Goal: Task Accomplishment & Management: Complete application form

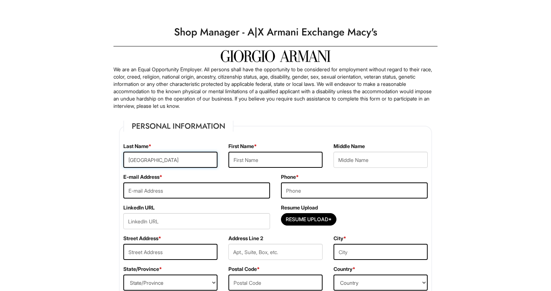
type input "[GEOGRAPHIC_DATA]"
type input "[PERSON_NAME]"
type input "reddy"
type input "solipuramsaakshireddy@gmail.com"
type input "8169826485"
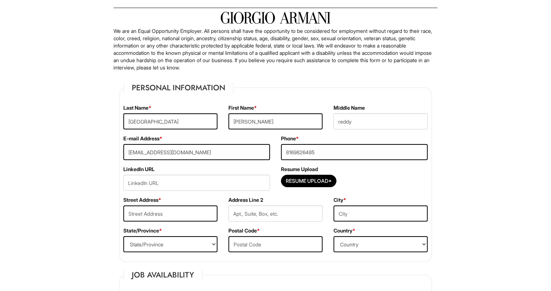
scroll to position [45, 0]
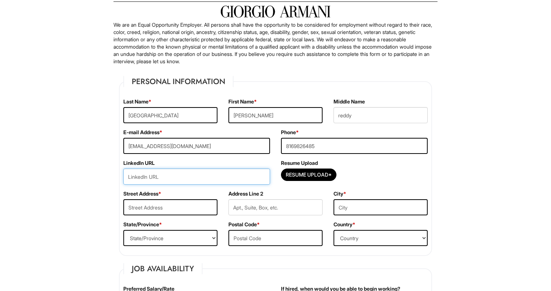
click at [224, 177] on input "url" at bounding box center [196, 176] width 147 height 16
paste input "www.linkedin.com/in/saakshi-reddy-9133192a9"
type input "www.linkedin.com/in/saakshi-reddy-9133192a9"
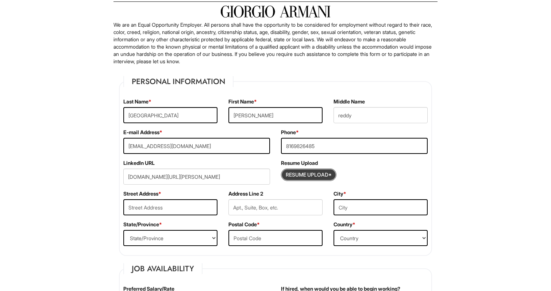
click at [299, 173] on input "Resume Upload*" at bounding box center [309, 175] width 55 height 12
type input "C:\fakepath\Fashion Marketing & Branding Specialist-2.pdf"
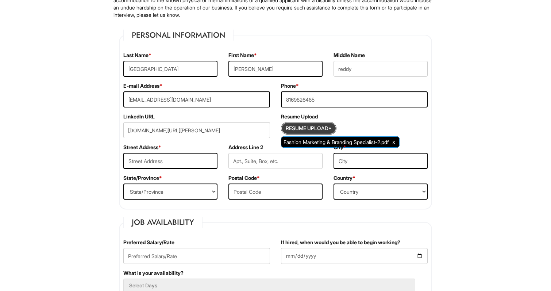
scroll to position [92, 0]
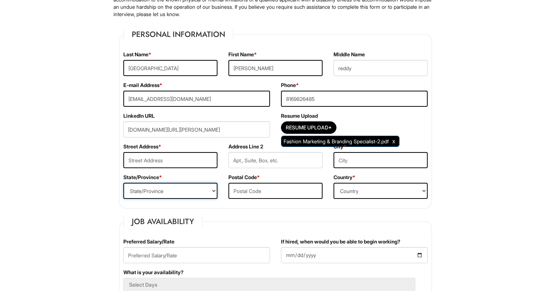
select select "GA"
type input "31405"
select select "United States of America"
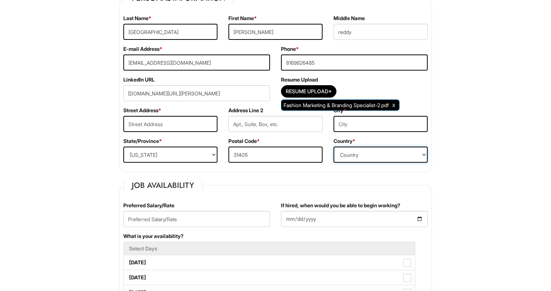
scroll to position [131, 0]
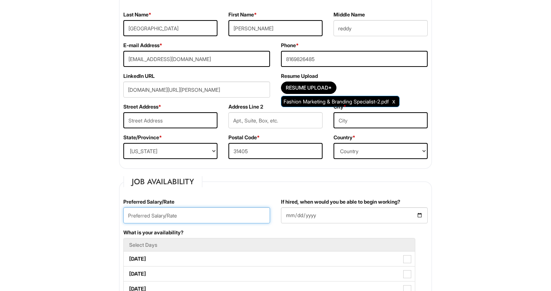
click at [191, 209] on input "text" at bounding box center [196, 215] width 147 height 16
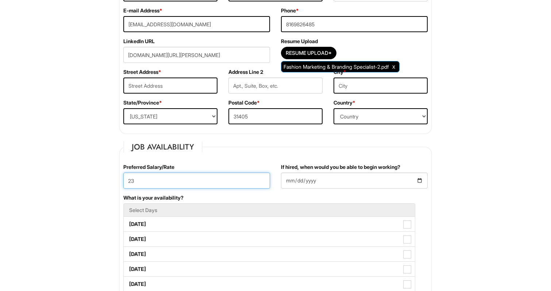
type input "23"
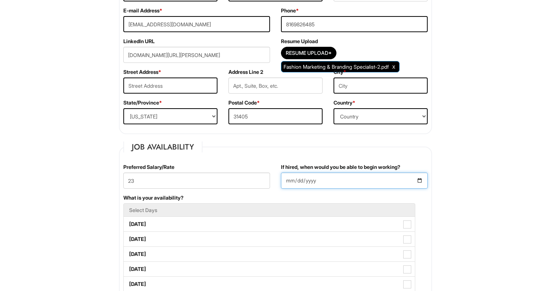
click at [290, 181] on input "If hired, when would you be able to begin working?" at bounding box center [354, 180] width 147 height 16
type input "2025-08-15"
click at [342, 185] on input "2025-08-15" at bounding box center [354, 180] width 147 height 16
click at [334, 190] on div "If hired, when would you be able to begin working? 2025-08-15" at bounding box center [355, 178] width 158 height 31
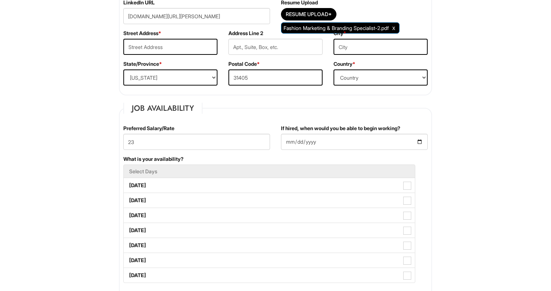
scroll to position [241, 0]
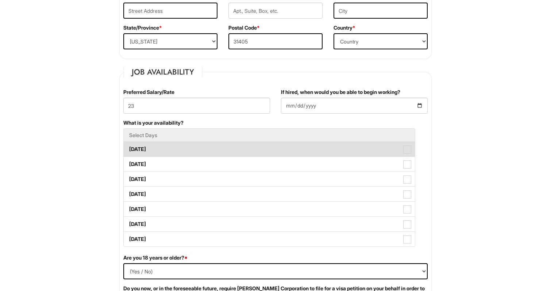
click at [216, 145] on label "Monday" at bounding box center [269, 149] width 291 height 15
click at [129, 145] on Available_Monday "Monday" at bounding box center [126, 145] width 5 height 5
checkbox Available_Monday "true"
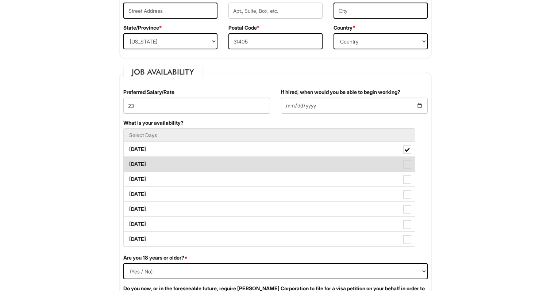
click at [214, 161] on label "Tuesday" at bounding box center [269, 164] width 291 height 15
click at [129, 161] on Available_Tuesday "Tuesday" at bounding box center [126, 160] width 5 height 5
checkbox Available_Tuesday "true"
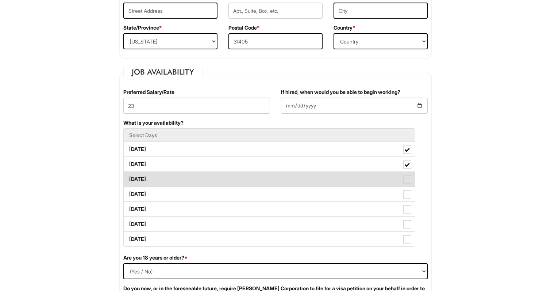
click at [215, 172] on label "Wednesday" at bounding box center [269, 179] width 291 height 15
click at [129, 173] on Available_Wednesday "Wednesday" at bounding box center [126, 175] width 5 height 5
checkbox Available_Wednesday "true"
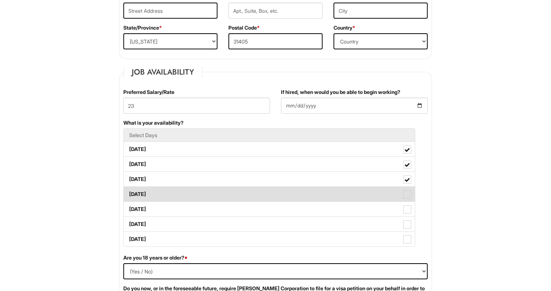
click at [221, 191] on label "Thursday" at bounding box center [269, 194] width 291 height 15
click at [129, 191] on Available_Thursday "Thursday" at bounding box center [126, 190] width 5 height 5
checkbox Available_Thursday "true"
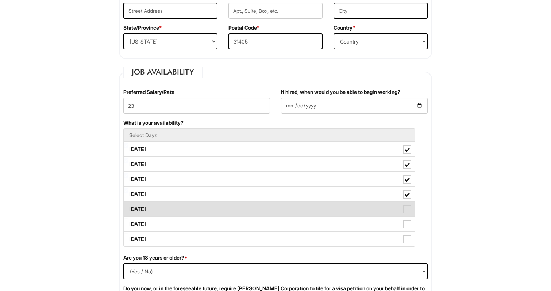
click at [219, 209] on label "Friday" at bounding box center [269, 209] width 291 height 15
click at [129, 208] on Available_Friday "Friday" at bounding box center [126, 205] width 5 height 5
checkbox Available_Friday "true"
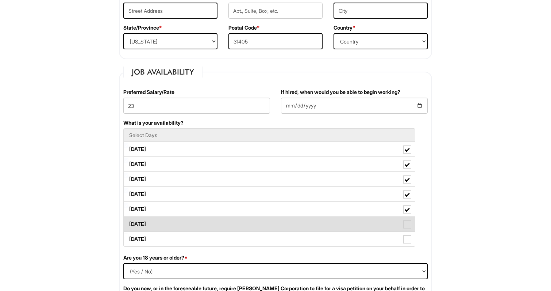
click at [220, 221] on label "Saturday" at bounding box center [269, 224] width 291 height 15
click at [129, 221] on Available_Saturday "Saturday" at bounding box center [126, 220] width 5 height 5
checkbox Available_Saturday "true"
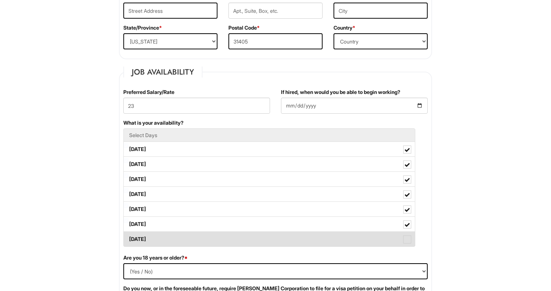
click at [220, 231] on li "Sunday" at bounding box center [269, 238] width 292 height 15
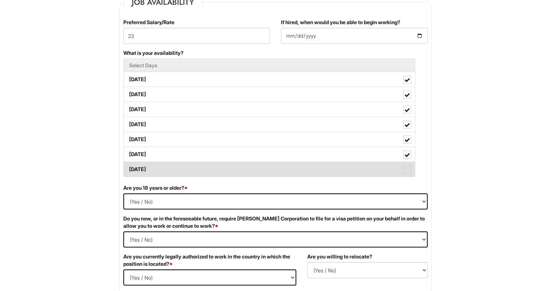
scroll to position [315, 0]
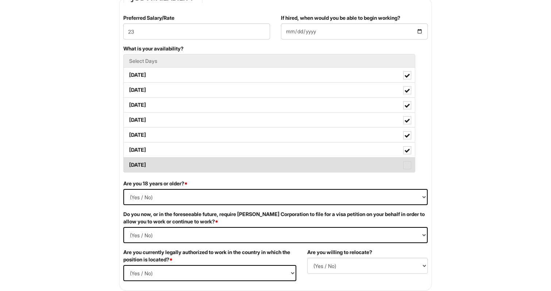
click at [406, 167] on span at bounding box center [407, 165] width 8 height 8
click at [129, 164] on Available_Sunday "Sunday" at bounding box center [126, 161] width 5 height 5
checkbox Available_Sunday "true"
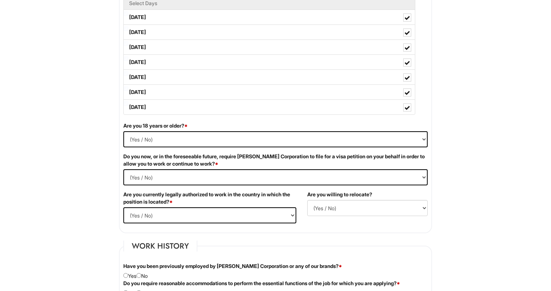
scroll to position [376, 0]
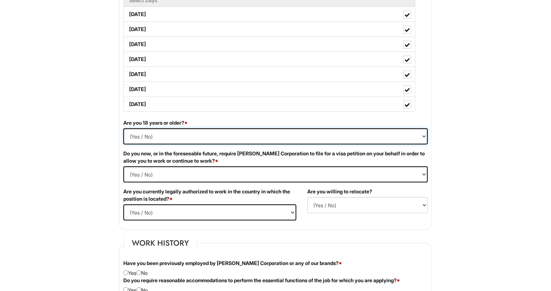
select select "Yes"
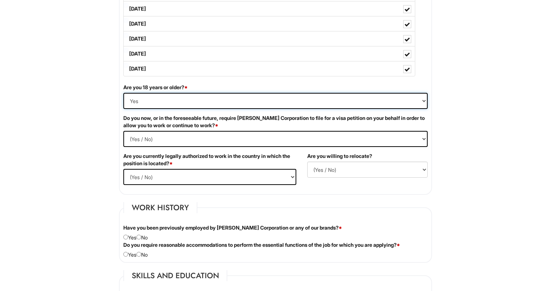
scroll to position [416, 0]
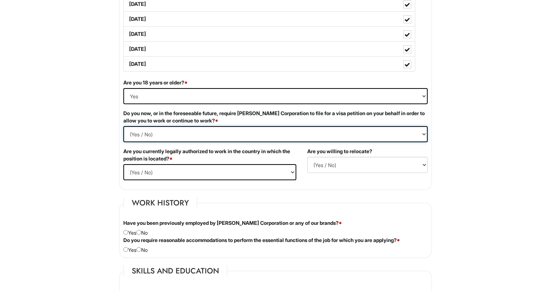
select Required "Yes"
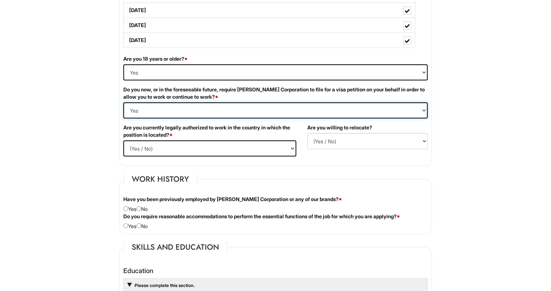
scroll to position [443, 0]
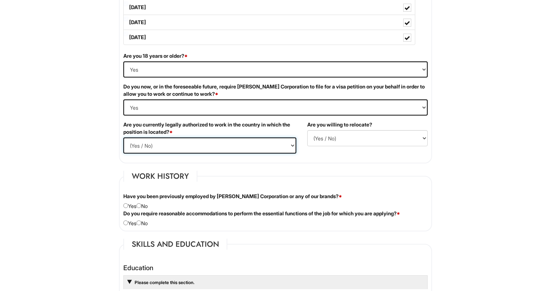
select select "Yes"
select select "Y"
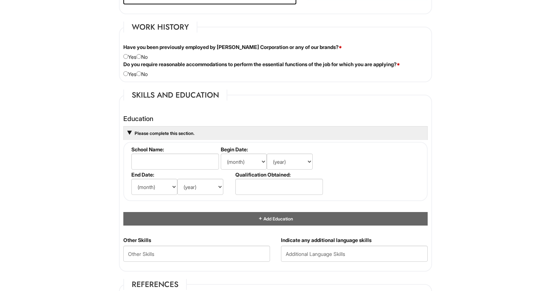
scroll to position [592, 0]
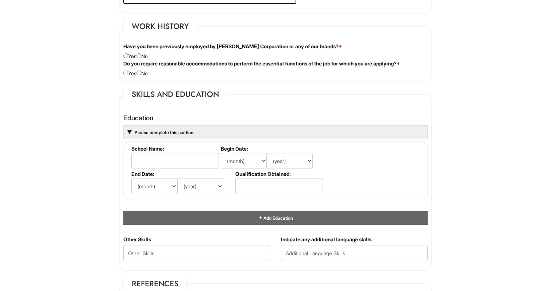
click at [141, 57] on input "radio" at bounding box center [139, 55] width 5 height 5
radio input "true"
click at [141, 73] on input "radio" at bounding box center [139, 72] width 5 height 5
radio input "true"
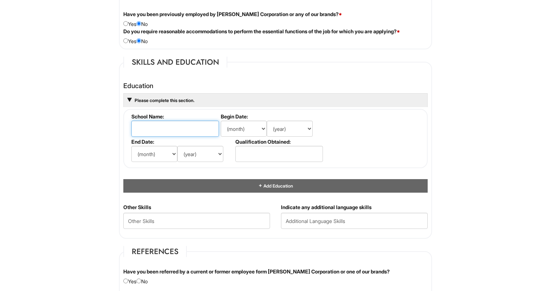
scroll to position [626, 0]
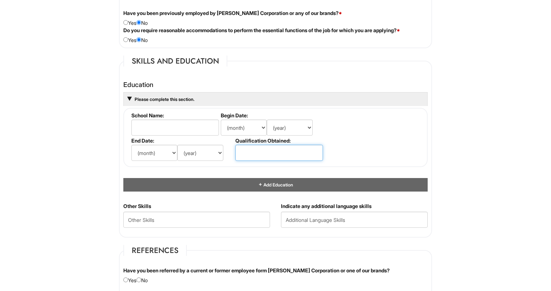
click at [253, 150] on input "text" at bounding box center [280, 153] width 88 height 16
type input "Master's Degree"
select select "1"
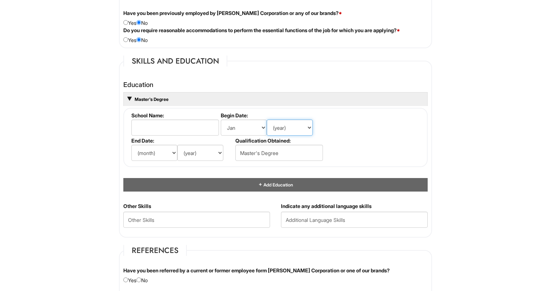
select select "2024"
select select "5"
select select "2025"
click at [186, 129] on input "text" at bounding box center [175, 127] width 88 height 16
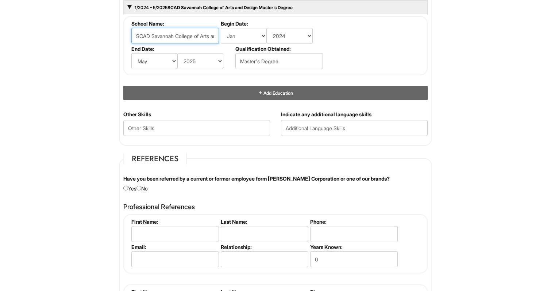
scroll to position [722, 0]
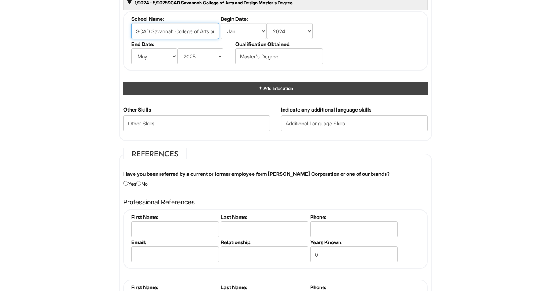
type input "SCAD Savannah College of Arts and Design"
click at [293, 91] on div "Add Education" at bounding box center [275, 88] width 305 height 14
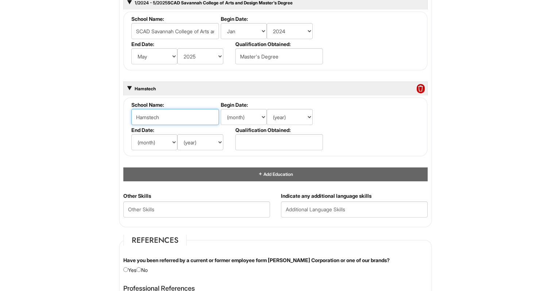
type input "Hamstech"
click at [251, 118] on select "(month) Jan Feb Mar Apr May Jun Jul Aug Sep Oct Nov Dec" at bounding box center [244, 117] width 46 height 16
select select "6"
select select "2021"
select select "12"
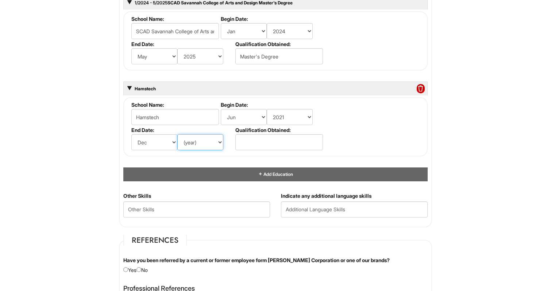
select select "2023"
click at [262, 140] on input "text" at bounding box center [280, 142] width 88 height 16
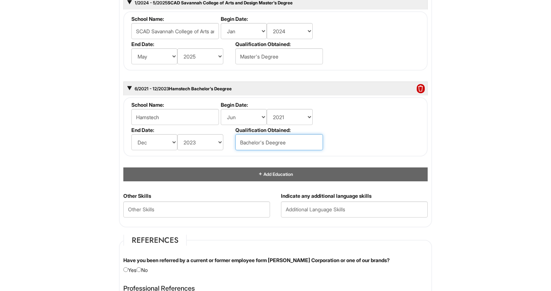
click at [275, 141] on input "Bachelor's Deegree" at bounding box center [280, 142] width 88 height 16
type input "Bachelor's Degree"
click at [335, 145] on fieldset "School Name: Hamstech Begin Date: (month) Jan Feb Mar Apr May Jun Jul Aug Sep O…" at bounding box center [275, 126] width 305 height 59
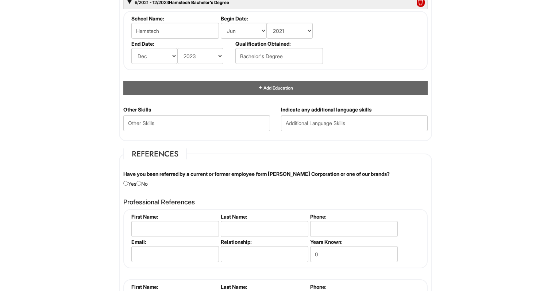
scroll to position [809, 0]
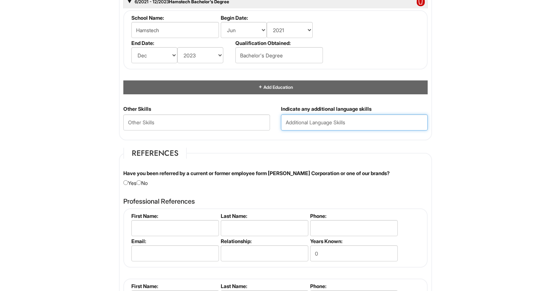
click at [321, 119] on input "text" at bounding box center [354, 122] width 147 height 16
type input "Hindi , Telugu"
click at [329, 150] on fieldset "References Have you been referred by a current or former employee form Giorgio …" at bounding box center [275, 251] width 313 height 206
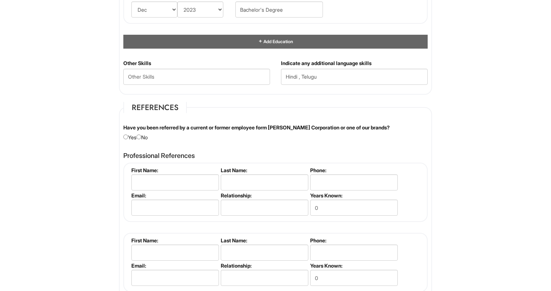
scroll to position [872, 0]
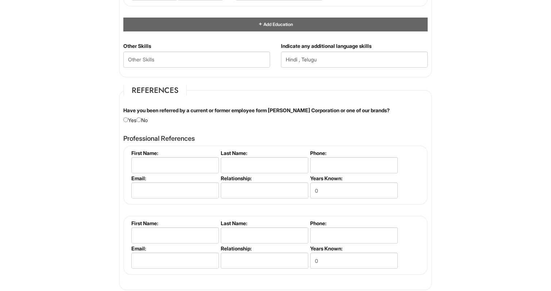
click at [144, 118] on div "Have you been referred by a current or former employee form Giorgio Armani Corp…" at bounding box center [275, 115] width 315 height 17
click at [141, 118] on input "radio" at bounding box center [139, 119] width 5 height 5
radio input "true"
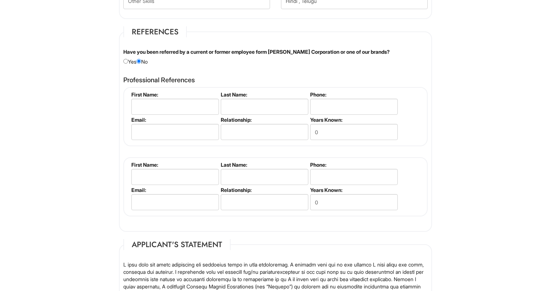
scroll to position [932, 0]
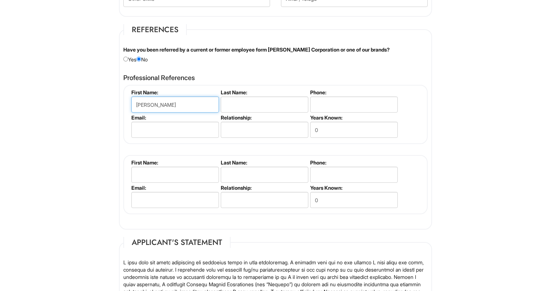
type input "Stephanie"
type input "Scad Story Manager"
type input "9123232015"
type input "Stephanie"
type input "Scad Story Manager"
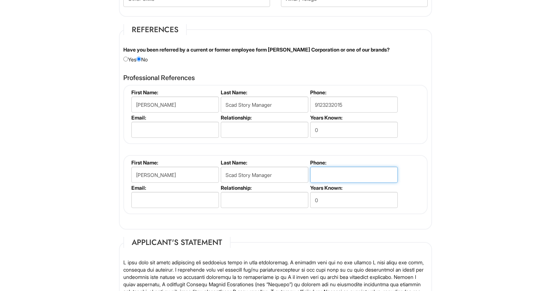
type input "9123232015"
type input "Stephanie"
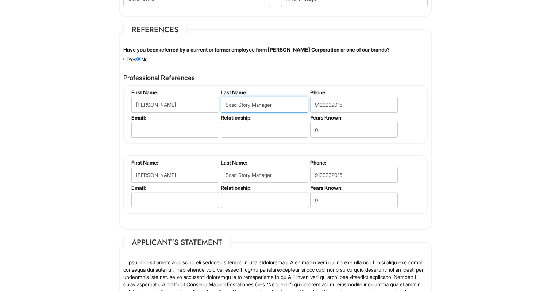
drag, startPoint x: 226, startPoint y: 103, endPoint x: 288, endPoint y: 98, distance: 62.3
click at [288, 99] on input "Scad Story Manager" at bounding box center [265, 104] width 88 height 16
click at [260, 130] on input "text" at bounding box center [265, 130] width 88 height 16
paste input "Scad Story Manager"
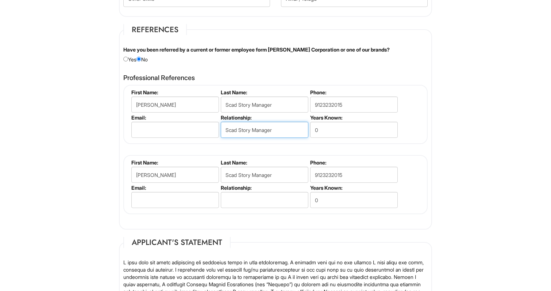
type input "Scad Story Manager"
drag, startPoint x: 226, startPoint y: 102, endPoint x: 285, endPoint y: 104, distance: 58.9
click at [285, 104] on input "Scad Story Manager" at bounding box center [265, 104] width 88 height 16
type input "Ratkovich"
click at [275, 155] on fieldset "First Name: Stephanie Last Name: Scad Story Manager Phone: 9123232015 Email: Re…" at bounding box center [275, 184] width 305 height 59
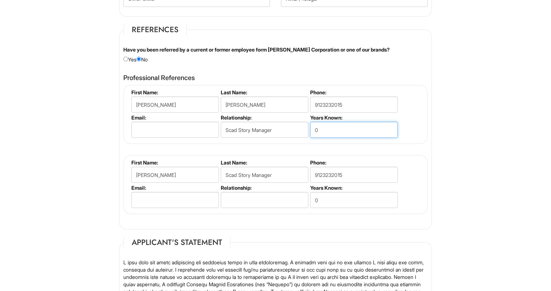
click at [329, 128] on input "0" at bounding box center [354, 130] width 88 height 16
type input "1"
click at [364, 163] on li "Phone: 9123232015" at bounding box center [353, 171] width 89 height 25
drag, startPoint x: 350, startPoint y: 172, endPoint x: 306, endPoint y: 172, distance: 44.5
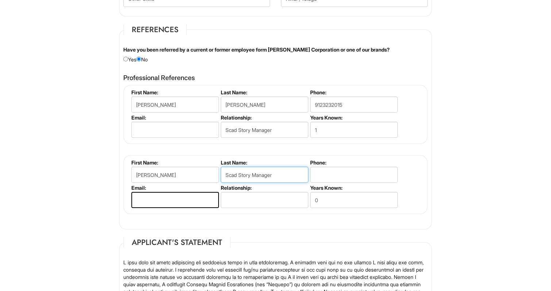
drag, startPoint x: 275, startPoint y: 173, endPoint x: 227, endPoint y: 173, distance: 47.8
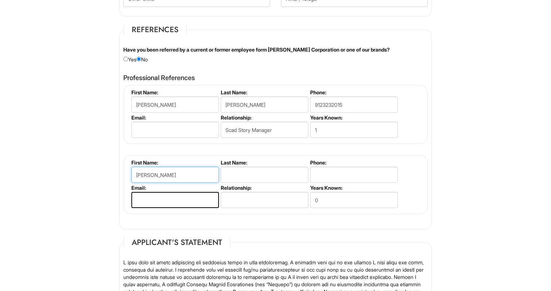
drag, startPoint x: 162, startPoint y: 173, endPoint x: 129, endPoint y: 172, distance: 34.0
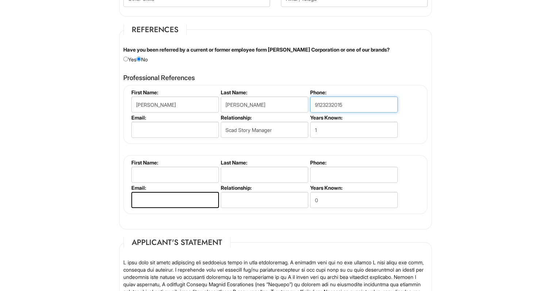
drag, startPoint x: 348, startPoint y: 103, endPoint x: 313, endPoint y: 103, distance: 34.3
click at [313, 103] on input "9123232015" at bounding box center [354, 104] width 88 height 16
click at [349, 89] on label "Phone:" at bounding box center [353, 92] width 87 height 6
click at [314, 101] on input "9123232015" at bounding box center [354, 104] width 88 height 16
click at [315, 102] on input "9123232015" at bounding box center [354, 104] width 88 height 16
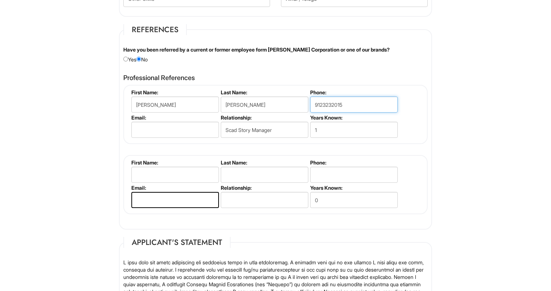
drag, startPoint x: 315, startPoint y: 102, endPoint x: 327, endPoint y: 101, distance: 11.7
click at [327, 101] on input "9123232015" at bounding box center [354, 104] width 88 height 16
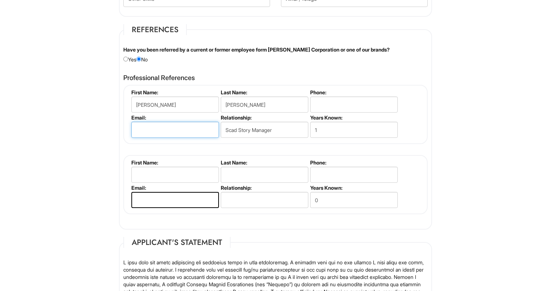
click at [187, 128] on input "email" at bounding box center [175, 130] width 88 height 16
paste input "sratkovi@scad.edu"
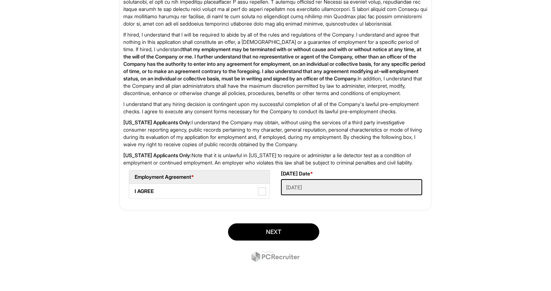
scroll to position [1248, 0]
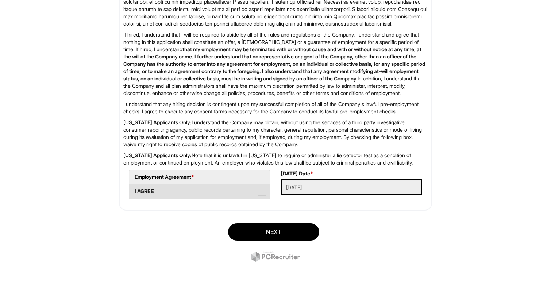
type input "sratkovi@scad.edu"
click at [260, 191] on span at bounding box center [262, 191] width 8 height 8
click at [134, 190] on AGREE "I AGREE" at bounding box center [131, 187] width 5 height 5
checkbox AGREE "true"
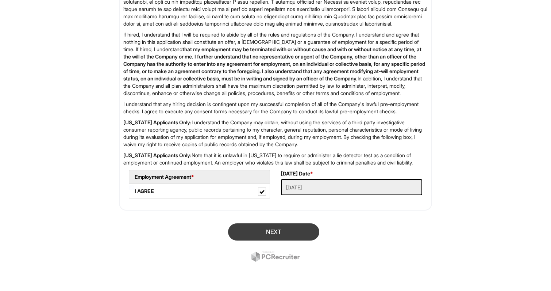
click at [285, 227] on button "Next" at bounding box center [273, 231] width 91 height 17
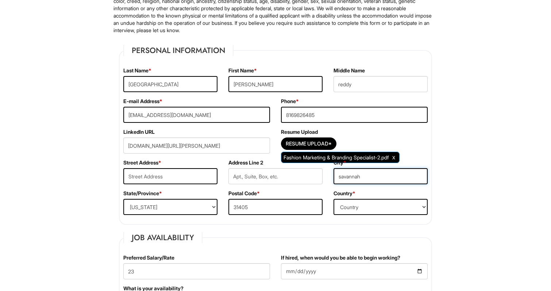
type input "savannah"
type input "612 west victory drive"
click at [386, 192] on div "Country * Country Afghanistan Albania Algeria American Samoa Andorra Angola Ang…" at bounding box center [380, 205] width 105 height 31
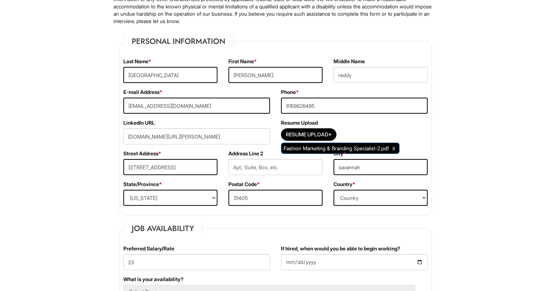
scroll to position [85, 0]
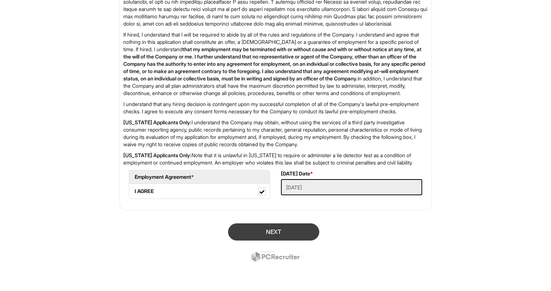
click at [309, 234] on button "Next" at bounding box center [273, 231] width 91 height 17
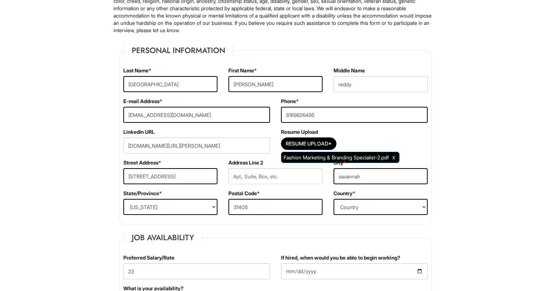
click at [371, 142] on div "Resume Upload* Fashion Marketing & Branding Specialist-2.pdf" at bounding box center [354, 145] width 147 height 16
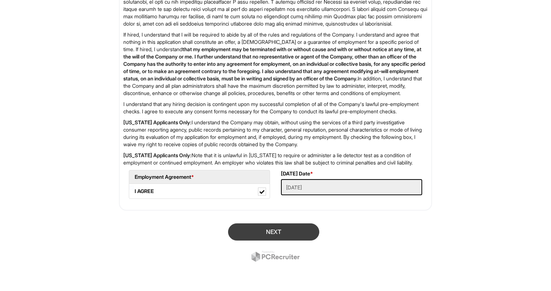
click at [265, 233] on button "Next" at bounding box center [273, 231] width 91 height 17
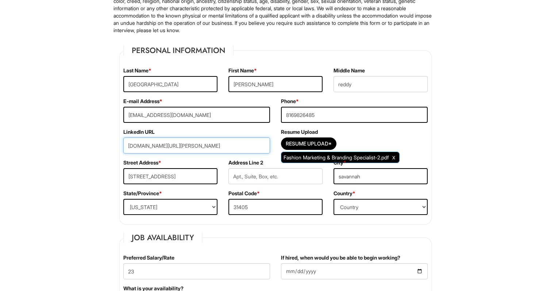
click at [248, 150] on input "www.linkedin.com/in/saakshi-reddy-9133192a9" at bounding box center [196, 145] width 147 height 16
click at [247, 144] on input "www.linkedin.com/in/saakshi-reddy-9133192a9" at bounding box center [196, 145] width 147 height 16
click at [247, 145] on input "www.linkedin.com/in/saakshi-reddy-9133192a9" at bounding box center [196, 145] width 147 height 16
click at [283, 204] on input "31405" at bounding box center [276, 207] width 94 height 16
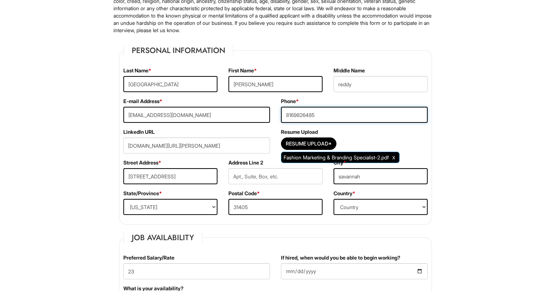
click at [335, 114] on input "8169826485" at bounding box center [354, 115] width 147 height 16
click at [358, 126] on div "Phone * 8169826485" at bounding box center [355, 112] width 158 height 31
click at [341, 177] on input "savannah" at bounding box center [381, 176] width 94 height 16
type input "Savannah"
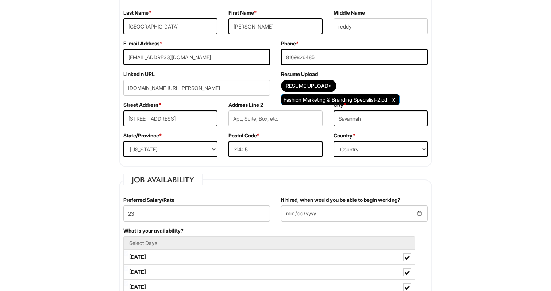
scroll to position [251, 0]
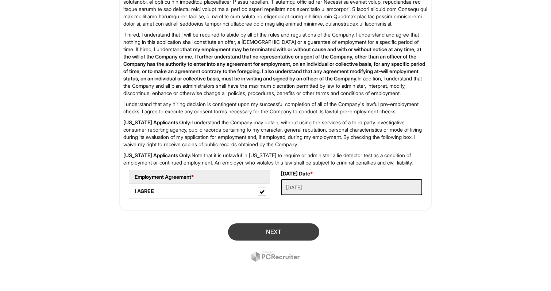
click at [290, 232] on button "Next" at bounding box center [273, 231] width 91 height 17
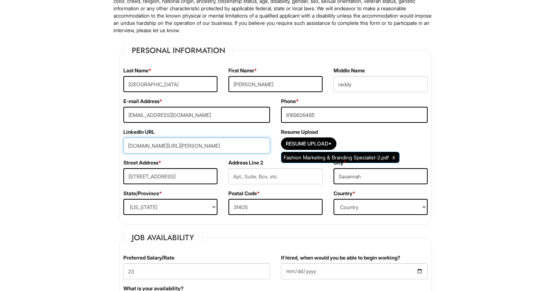
click at [234, 149] on input "www.linkedin.com/in/saakshi-reddy-9133192a9" at bounding box center [196, 145] width 147 height 16
drag, startPoint x: 251, startPoint y: 144, endPoint x: 123, endPoint y: 145, distance: 127.4
click at [123, 145] on input "www.linkedin.com/in/saakshi-reddy-9133192a9" at bounding box center [196, 145] width 147 height 16
paste input "www.linkedin.com/in/saakshi-reddy-9133192a9"
type input "www.linkedin.com/in/saakshi-reddy-9133192a9"
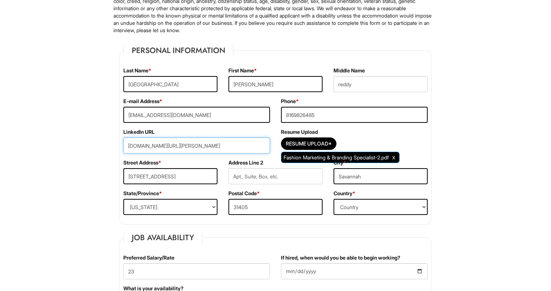
click at [165, 150] on input "www.linkedin.com/in/saakshi-reddy-9133192a9" at bounding box center [196, 145] width 147 height 16
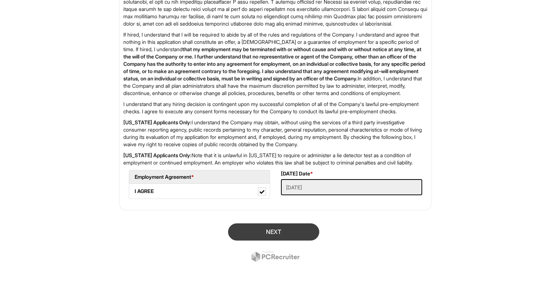
click at [276, 230] on button "Next" at bounding box center [273, 231] width 91 height 17
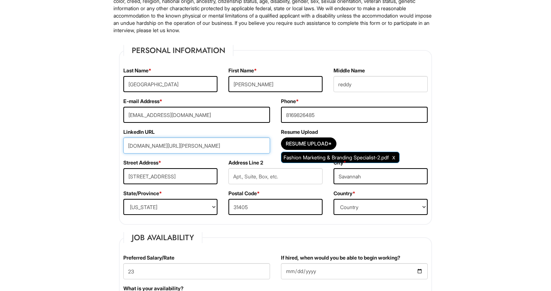
drag, startPoint x: 247, startPoint y: 144, endPoint x: 123, endPoint y: 145, distance: 123.8
click at [123, 145] on input "www.linkedin.com/in/saakshi-reddy-9133192a9" at bounding box center [196, 145] width 147 height 16
click at [184, 144] on input "url" at bounding box center [196, 145] width 147 height 16
paste input "www.linkedin.com/in/saakshi-reddy-9133192a9"
type input "www.linkedin.com/in/saakshi-reddy-9133192a9"
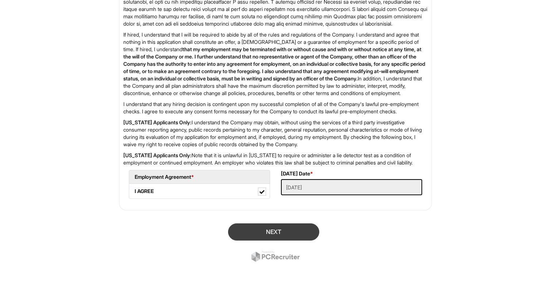
click at [245, 225] on button "Next" at bounding box center [273, 231] width 91 height 17
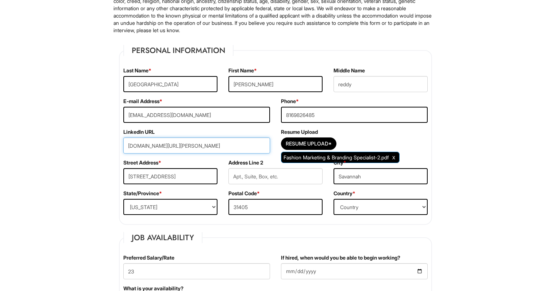
drag, startPoint x: 244, startPoint y: 143, endPoint x: 123, endPoint y: 145, distance: 120.9
click at [123, 145] on div "LinkedIn URL www.linkedin.com/in/saakshi-reddy-9133192a9" at bounding box center [197, 143] width 158 height 31
paste input "https://www.linkedin.com/in/saakshi-reddy-9133192a9/"
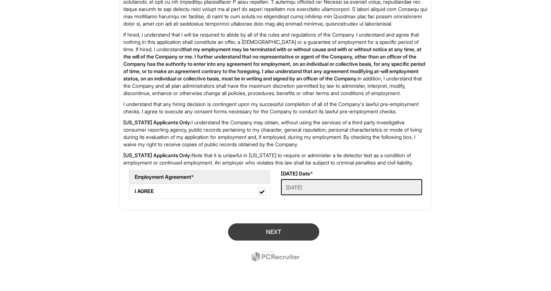
scroll to position [1248, 0]
type input "https://www.linkedin.com/in/saakshi-reddy-9133192a9/"
click at [263, 232] on button "Next" at bounding box center [273, 231] width 91 height 17
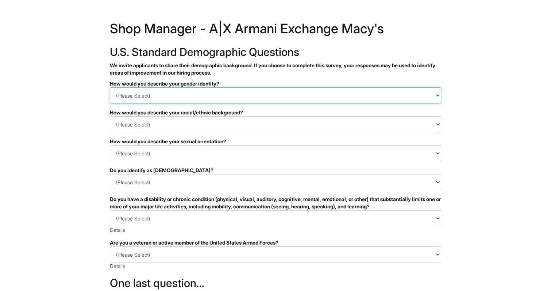
select select "Woman"
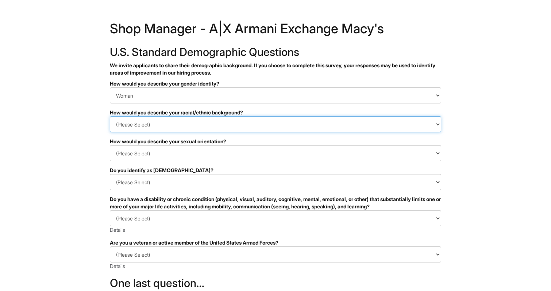
select select "South Asian"
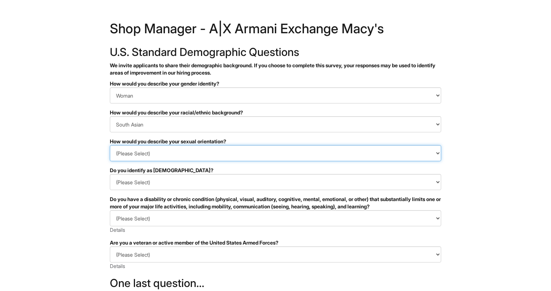
select select "Heterosexual"
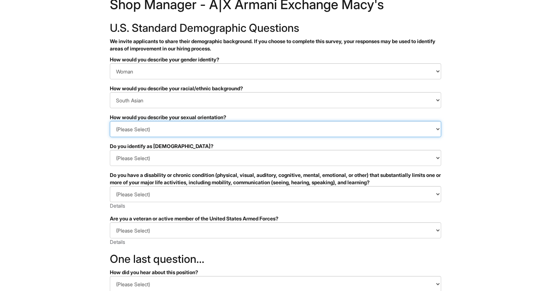
scroll to position [27, 0]
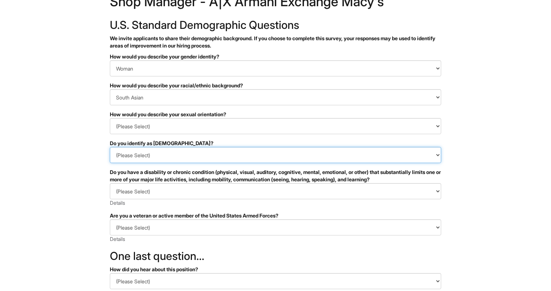
select select "No"
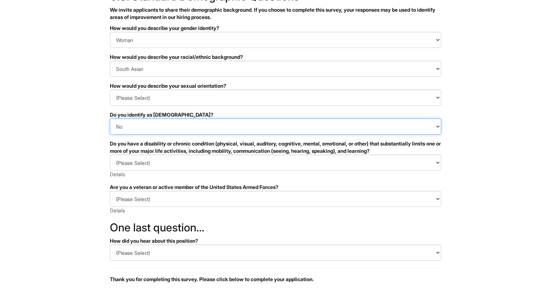
scroll to position [66, 0]
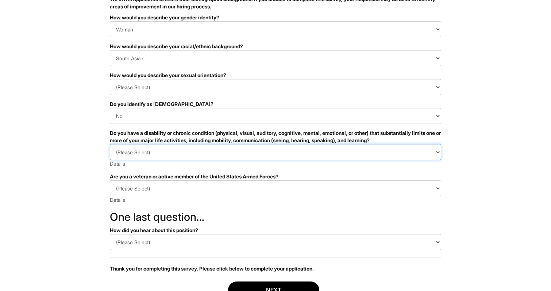
select select "NO, I DON'T HAVE A DISABILITY"
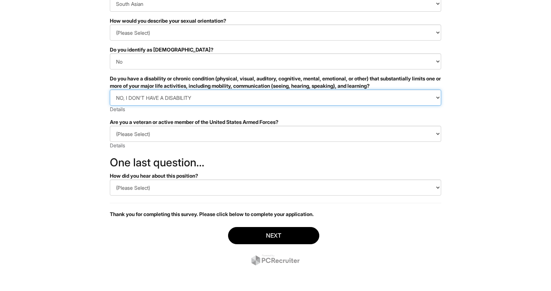
scroll to position [121, 0]
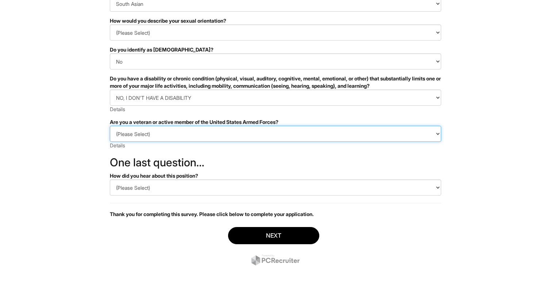
select select "I AM NOT A PROTECTED VETERAN"
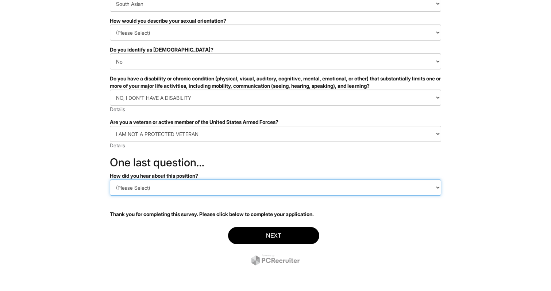
select select "LinkedIn"
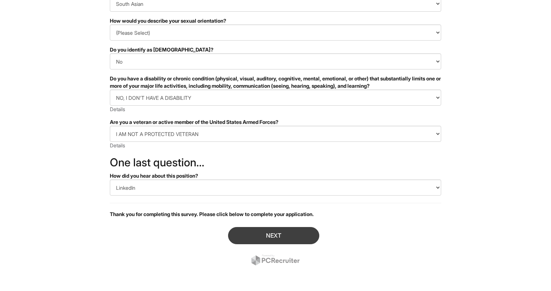
click at [255, 234] on button "Next" at bounding box center [273, 235] width 91 height 17
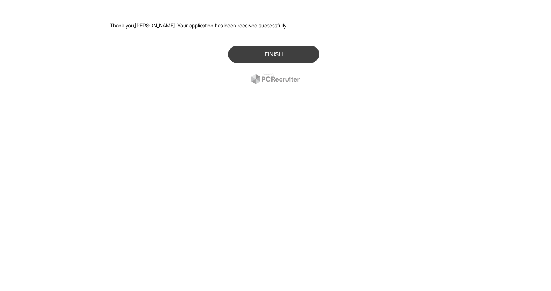
click at [292, 54] on button "Finish" at bounding box center [273, 54] width 91 height 17
